Goal: Task Accomplishment & Management: Complete application form

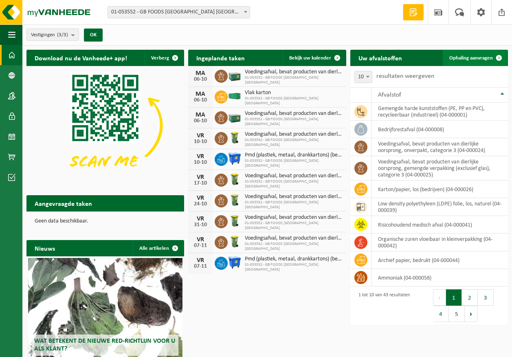
click at [478, 58] on span "Ophaling aanvragen" at bounding box center [472, 57] width 44 height 5
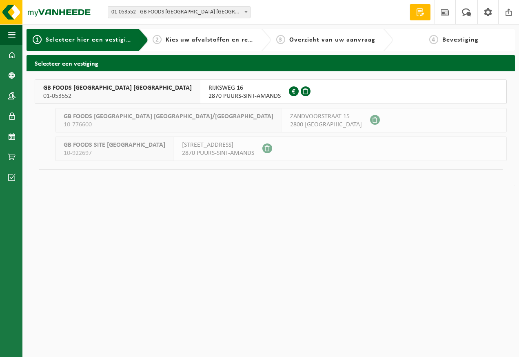
click at [208, 96] on span "2870 PUURS-SINT-AMANDS" at bounding box center [244, 96] width 72 height 8
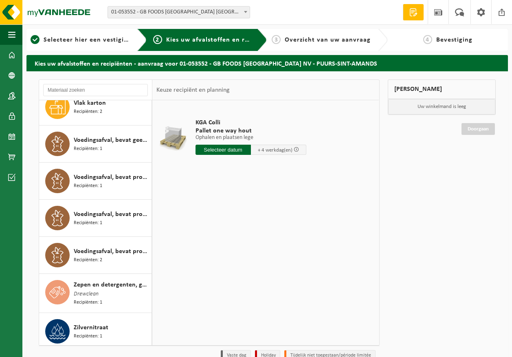
scroll to position [1277, 0]
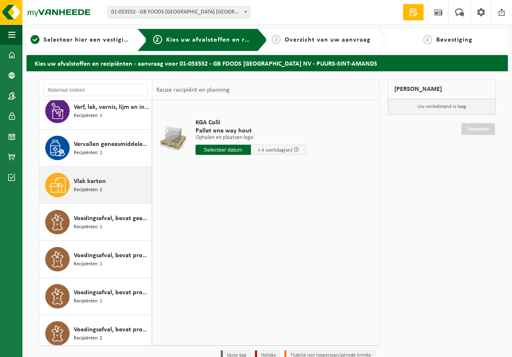
click at [97, 190] on span "Recipiënten: 2" at bounding box center [88, 190] width 29 height 8
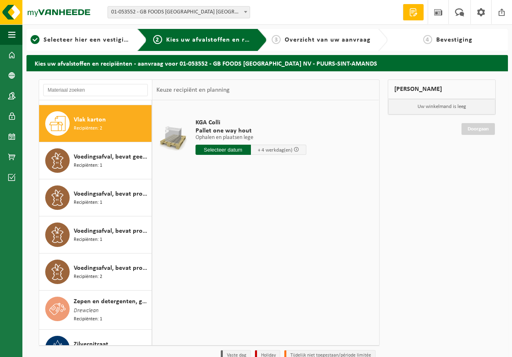
scroll to position [1261, 0]
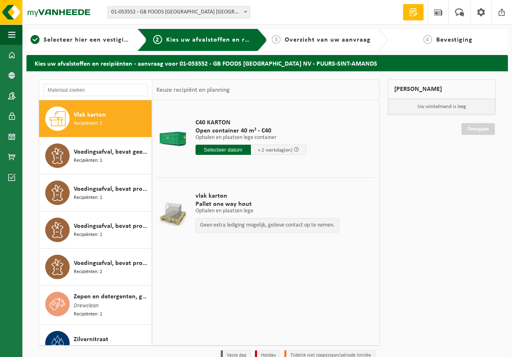
click at [229, 149] on input "text" at bounding box center [223, 150] width 55 height 10
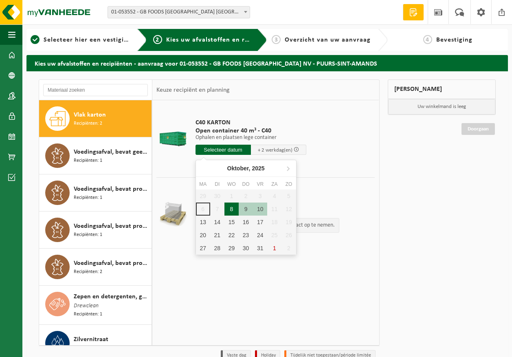
click at [229, 214] on div "8" at bounding box center [232, 209] width 14 height 13
type input "Van 2025-10-08"
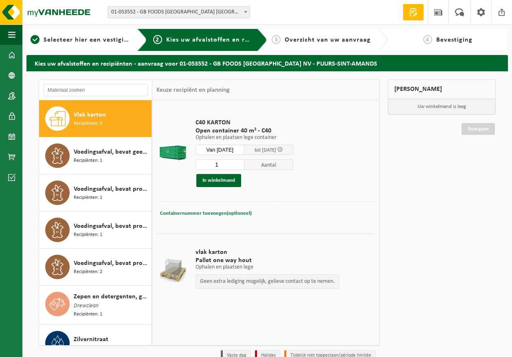
click at [236, 212] on span "Containernummer toevoegen(optioneel)" at bounding box center [206, 213] width 92 height 5
type input "C40-1969"
click at [235, 181] on button "In winkelmand" at bounding box center [219, 180] width 45 height 13
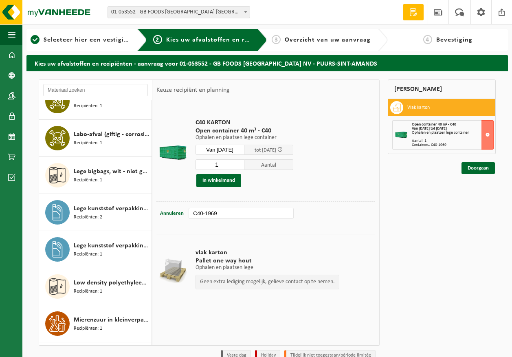
scroll to position [587, 0]
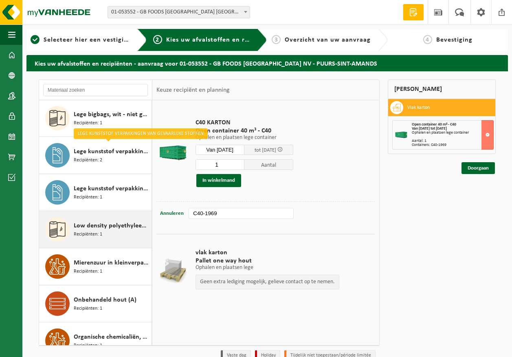
click at [108, 237] on div "Low density polyethyleen (LDPE) folie, los, naturel Recipiënten: 1" at bounding box center [112, 229] width 76 height 24
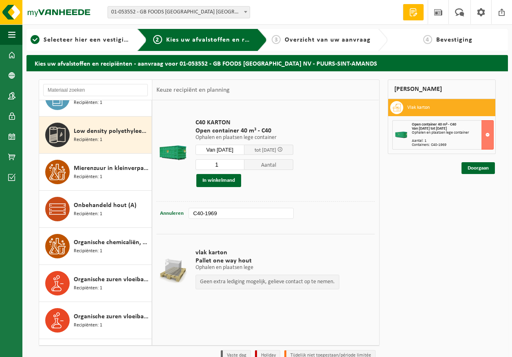
scroll to position [779, 0]
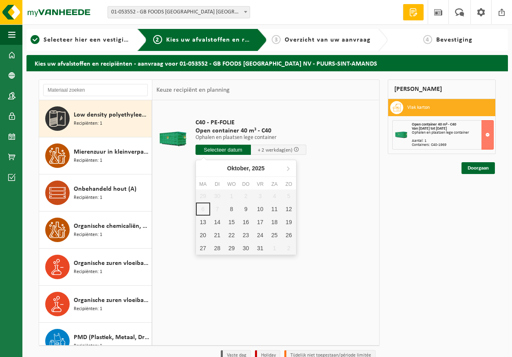
click at [228, 152] on input "text" at bounding box center [223, 150] width 55 height 10
click at [234, 206] on div "8" at bounding box center [232, 209] width 14 height 13
type input "Van 2025-10-08"
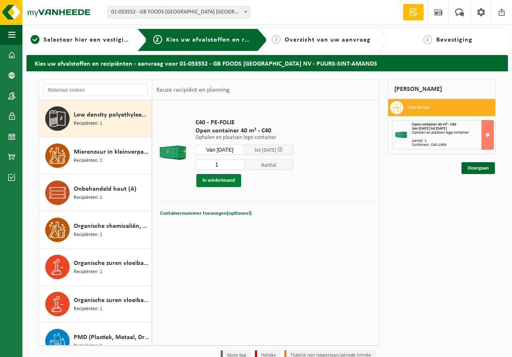
click at [235, 183] on button "In winkelmand" at bounding box center [219, 180] width 45 height 13
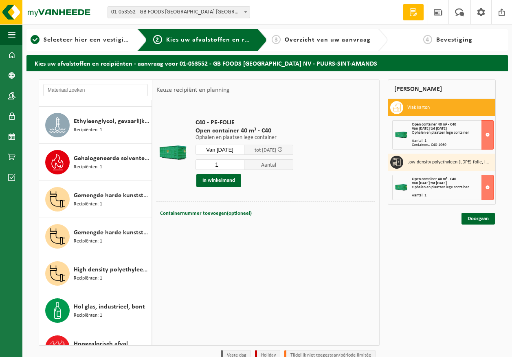
scroll to position [249, 0]
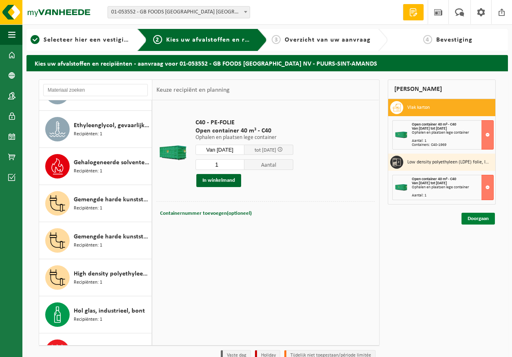
click at [480, 222] on link "Doorgaan" at bounding box center [478, 219] width 33 height 12
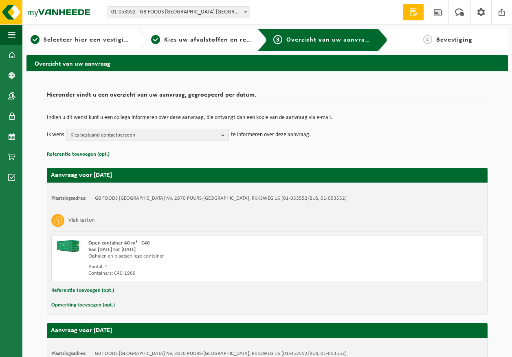
click at [137, 135] on span "Kies bestaand contactpersoon" at bounding box center [145, 135] width 148 height 12
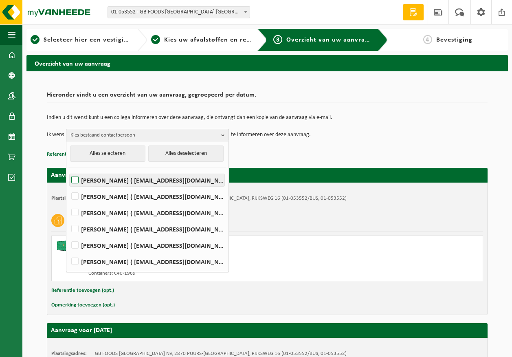
click at [130, 178] on label "Devy De Keersmaeker ( devy_dekeersmaeker@thegbfoods.com )" at bounding box center [147, 180] width 155 height 12
click at [68, 170] on input "Devy De Keersmaeker ( devy_dekeersmaeker@thegbfoods.com )" at bounding box center [68, 170] width 0 height 0
checkbox input "true"
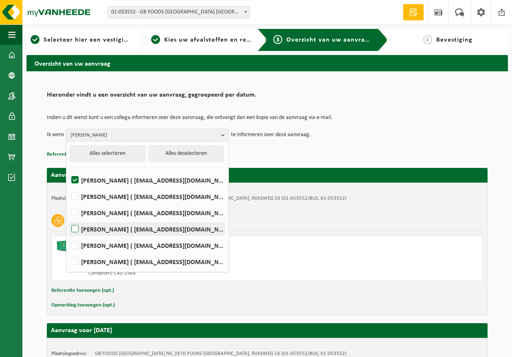
click at [113, 229] on label "Andre Reyniers ( andre_reyniers@thegbfoods.com )" at bounding box center [147, 229] width 155 height 12
click at [68, 219] on input "Andre Reyniers ( andre_reyniers@thegbfoods.com )" at bounding box center [68, 219] width 0 height 0
checkbox input "true"
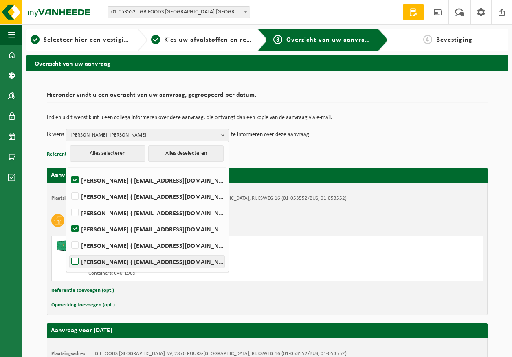
click at [114, 261] on label "Said Tizi ( said_tizi@thegbfoods.com )" at bounding box center [147, 262] width 155 height 12
click at [68, 252] on input "Said Tizi ( said_tizi@thegbfoods.com )" at bounding box center [68, 251] width 0 height 0
checkbox input "true"
click at [507, 313] on div "Hieronder vindt u een overzicht van uw aanvraag, gegroepeerd per datum. Indien …" at bounding box center [268, 284] width 482 height 426
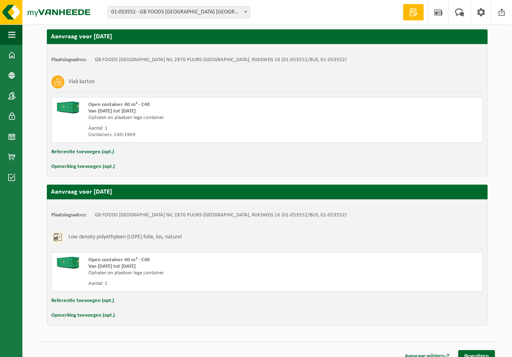
scroll to position [148, 0]
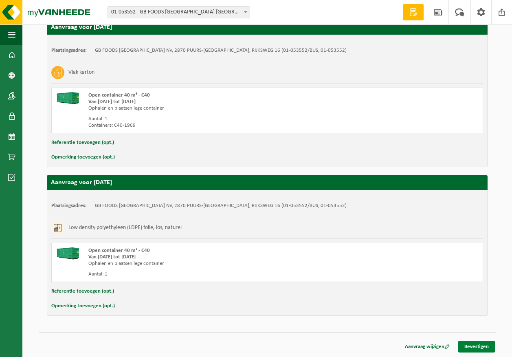
drag, startPoint x: 482, startPoint y: 347, endPoint x: 484, endPoint y: 341, distance: 5.9
click at [482, 347] on link "Bevestigen" at bounding box center [477, 347] width 37 height 12
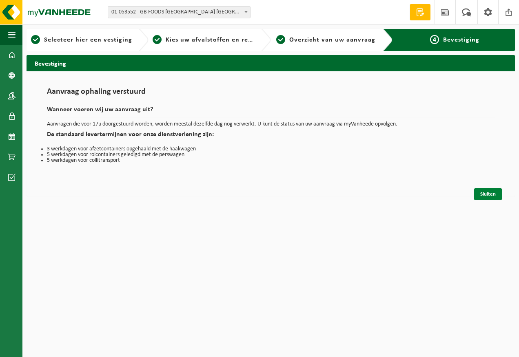
click at [485, 189] on link "Sluiten" at bounding box center [488, 194] width 28 height 12
